Goal: Complete application form: Complete application form

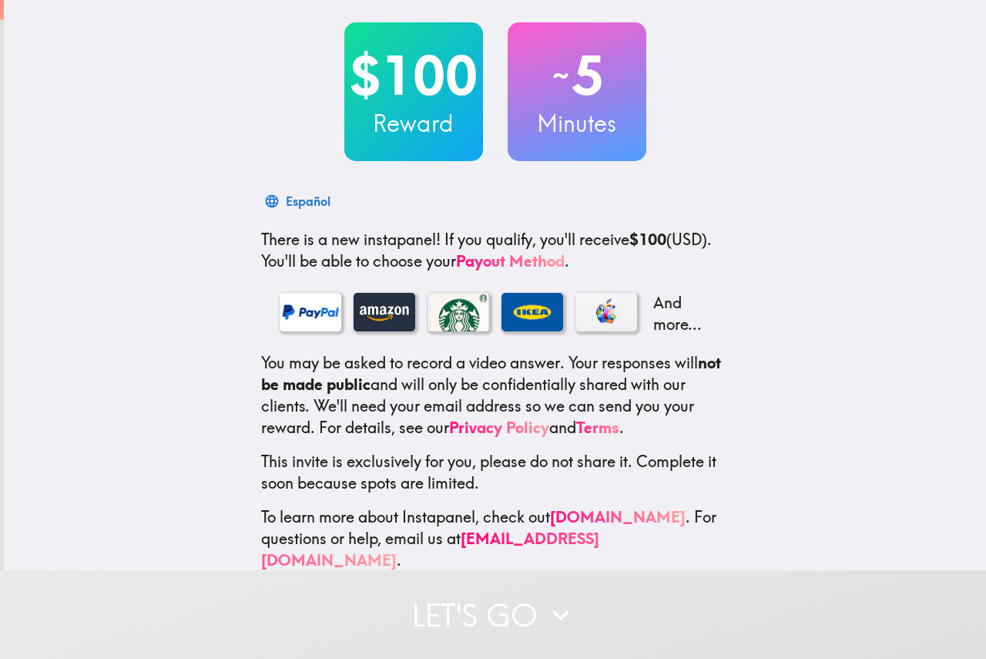
scroll to position [92, 0]
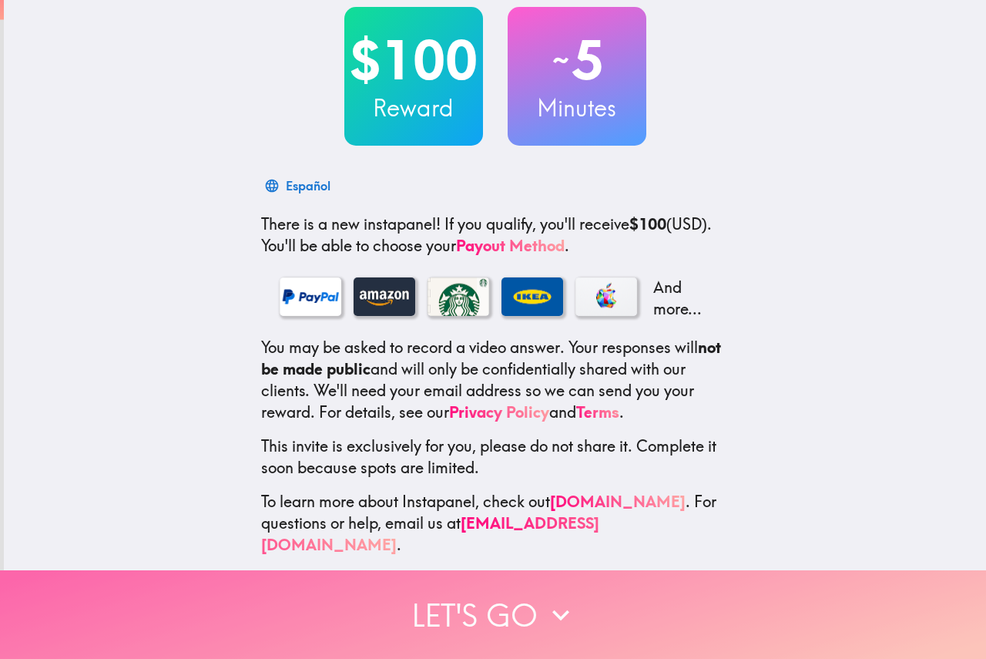
click at [575, 586] on button "Let's go" at bounding box center [493, 614] width 986 height 89
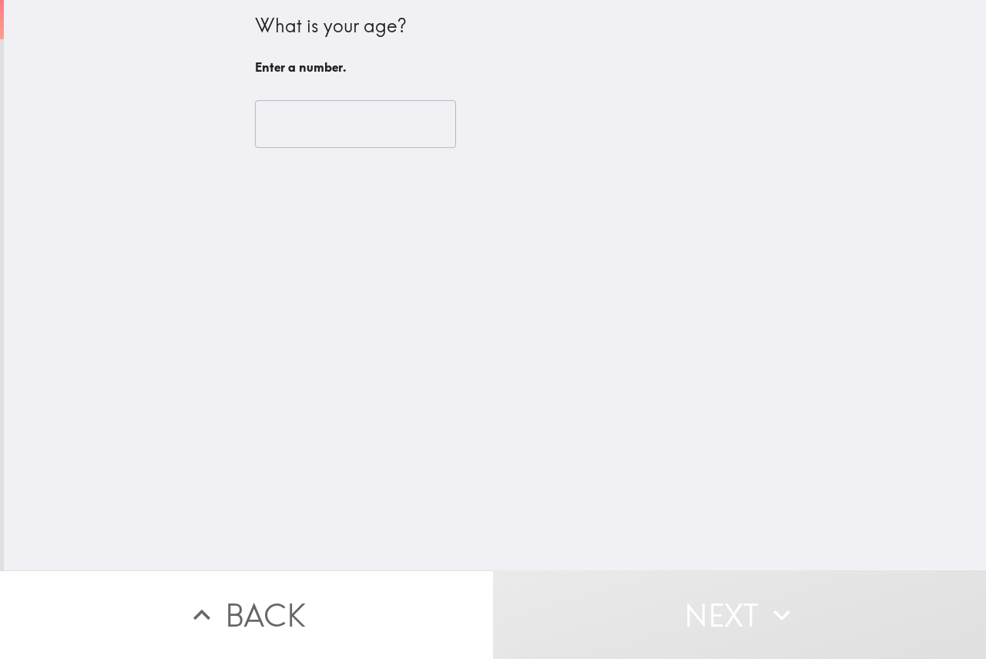
click at [335, 109] on input "number" at bounding box center [355, 124] width 201 height 48
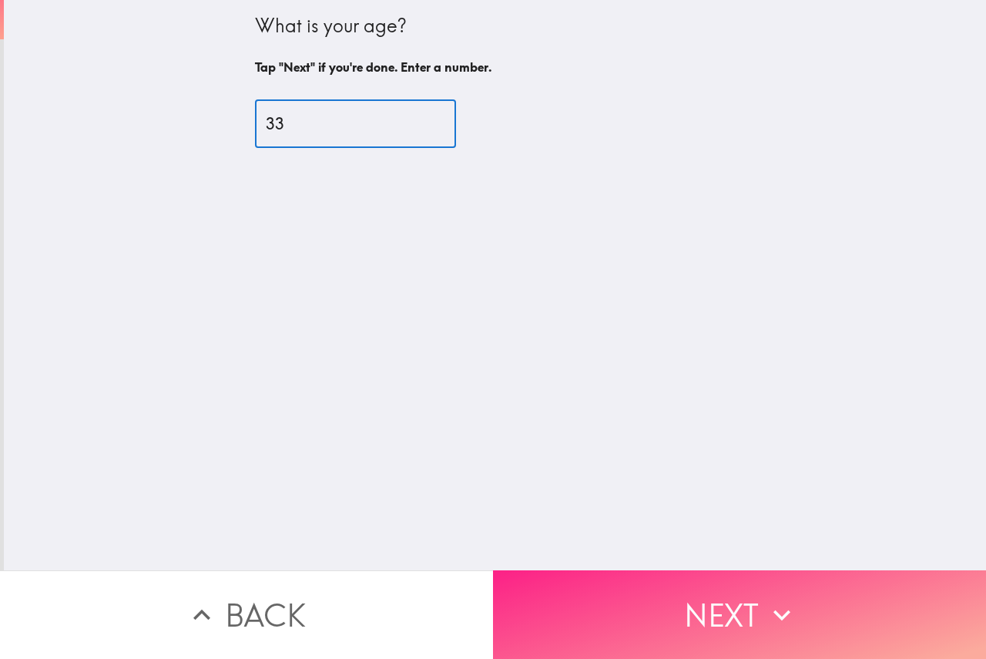
type input "33"
click at [649, 606] on button "Next" at bounding box center [739, 614] width 493 height 89
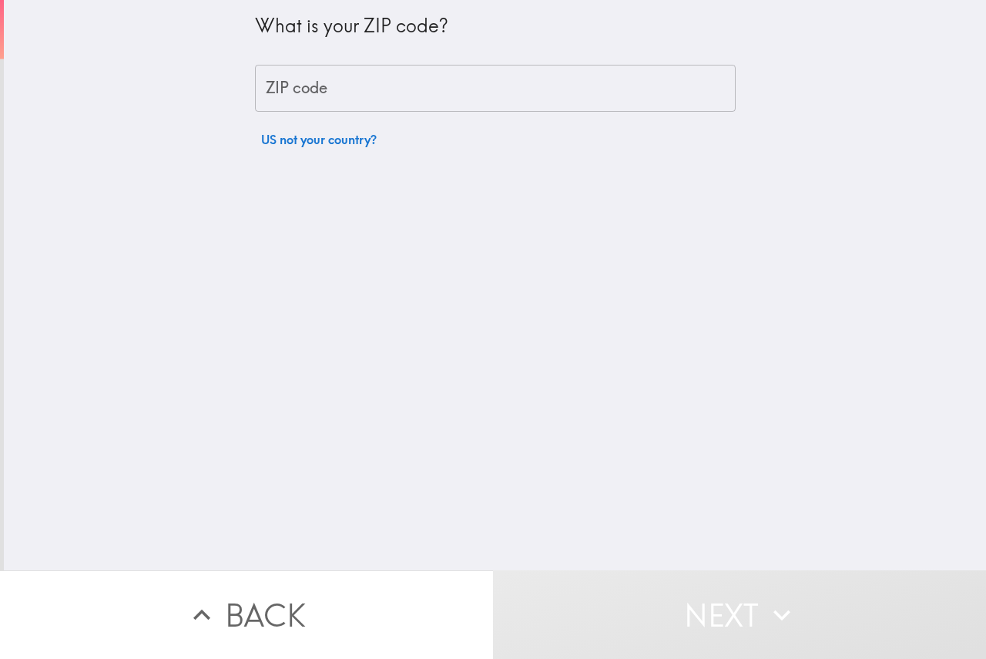
click at [311, 101] on input "ZIP code" at bounding box center [495, 89] width 481 height 48
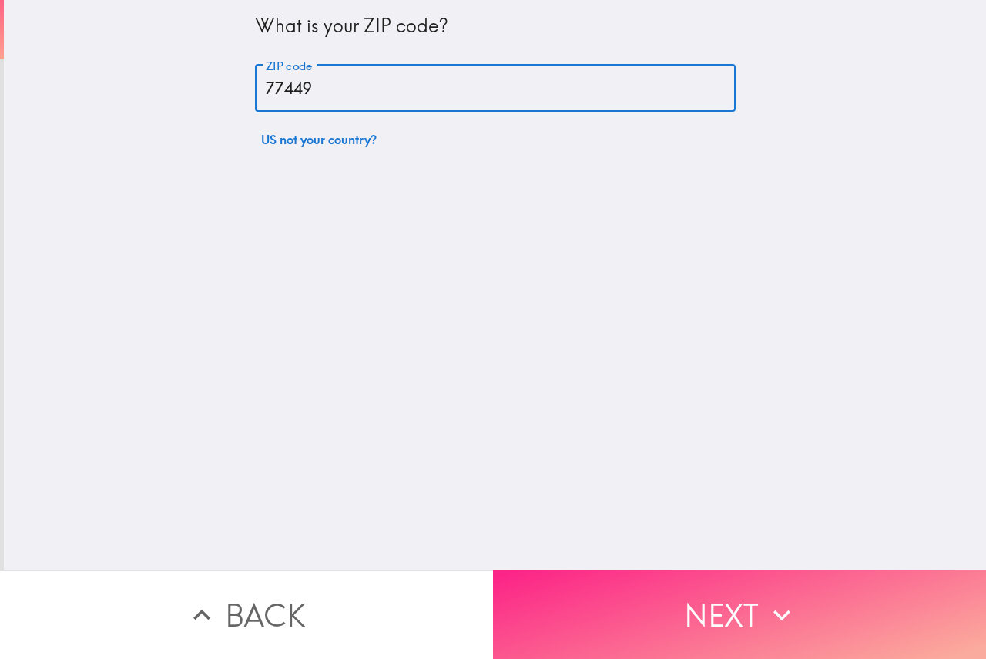
type input "77449"
click at [664, 611] on button "Next" at bounding box center [739, 614] width 493 height 89
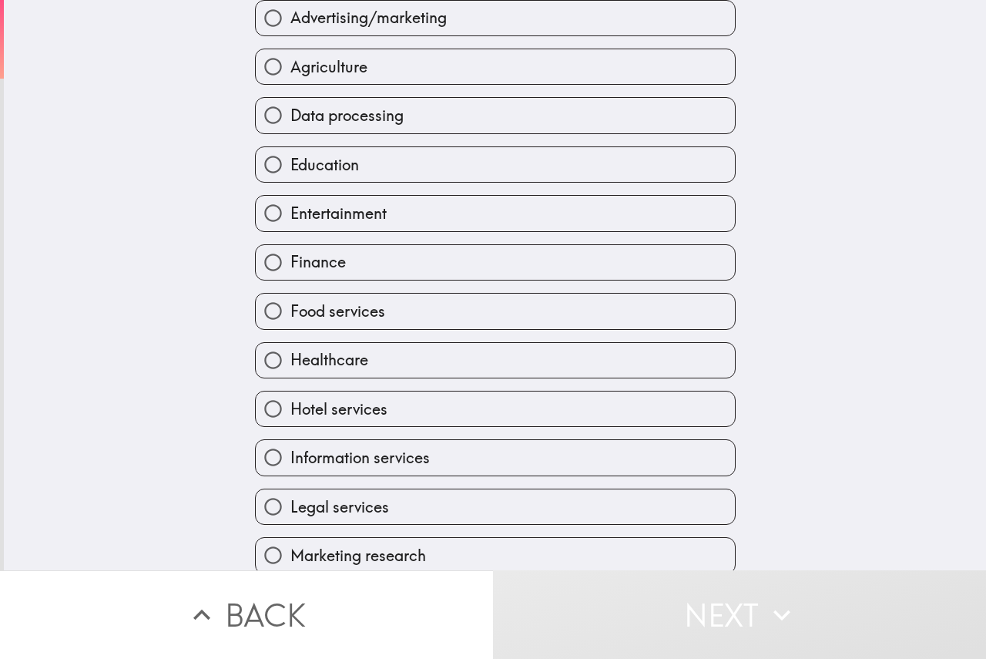
scroll to position [154, 0]
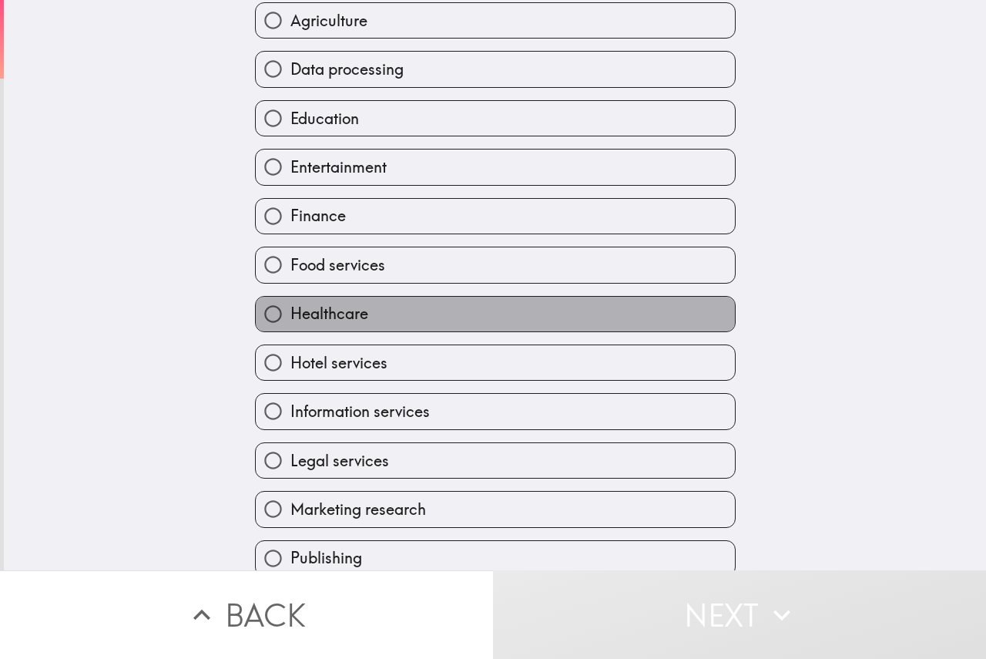
click at [382, 320] on label "Healthcare" at bounding box center [495, 314] width 479 height 35
click at [291, 320] on input "Healthcare" at bounding box center [273, 314] width 35 height 35
radio input "true"
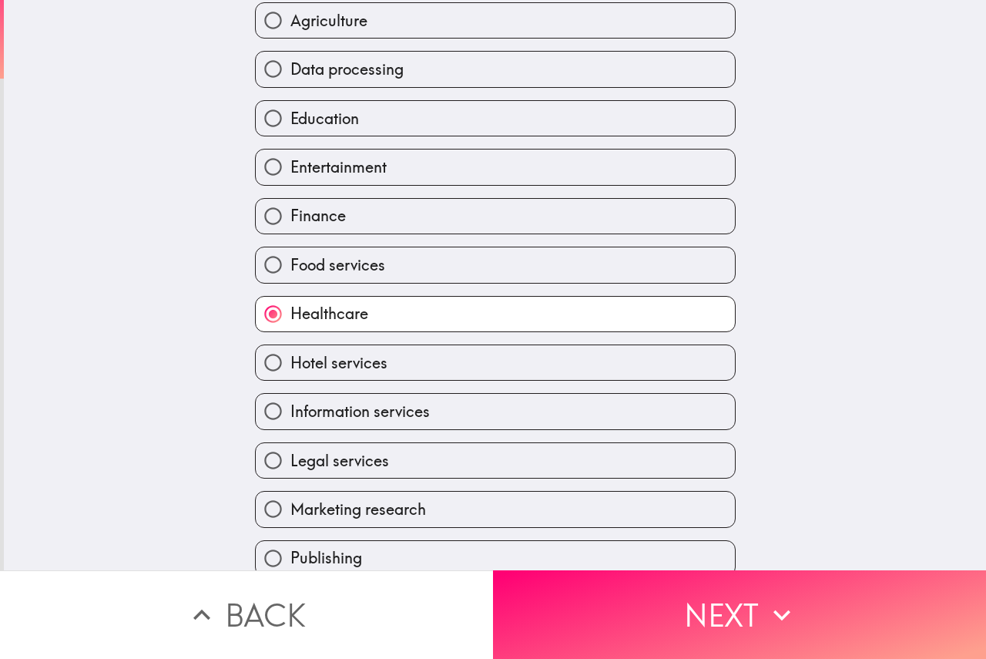
click at [669, 596] on button "Next" at bounding box center [739, 614] width 493 height 89
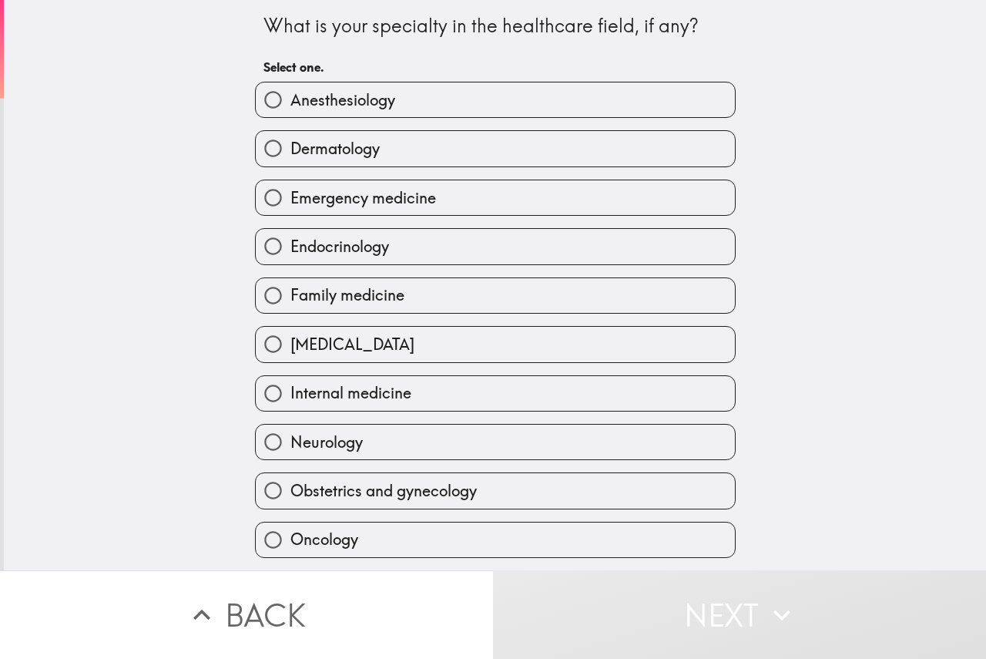
click at [371, 192] on span "Emergency medicine" at bounding box center [364, 198] width 146 height 22
click at [291, 192] on input "Emergency medicine" at bounding box center [273, 197] width 35 height 35
radio input "true"
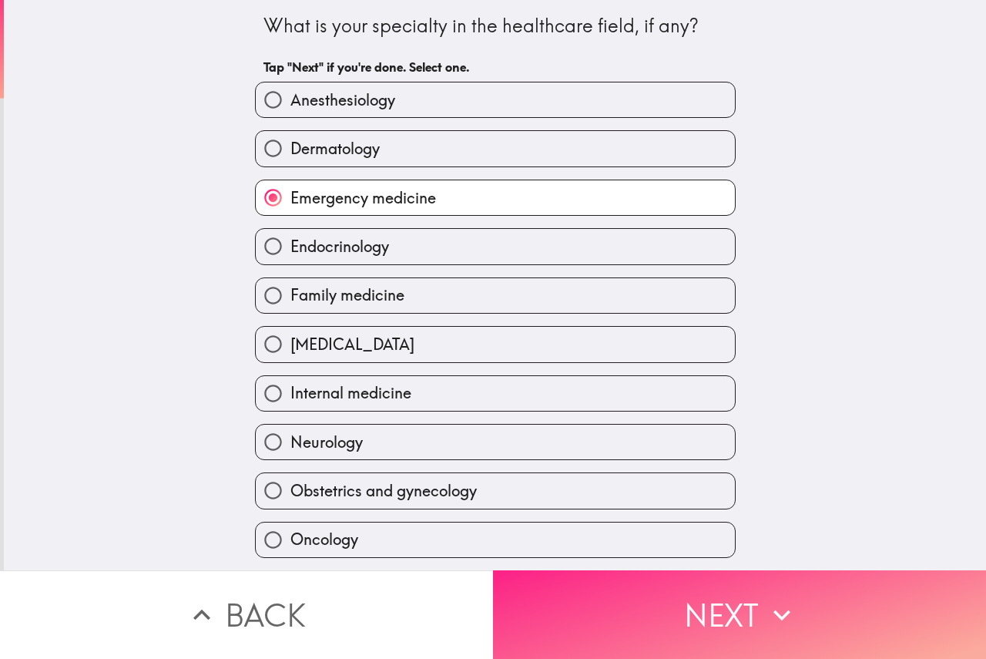
click at [657, 597] on button "Next" at bounding box center [739, 614] width 493 height 89
